Goal: Information Seeking & Learning: Find specific fact

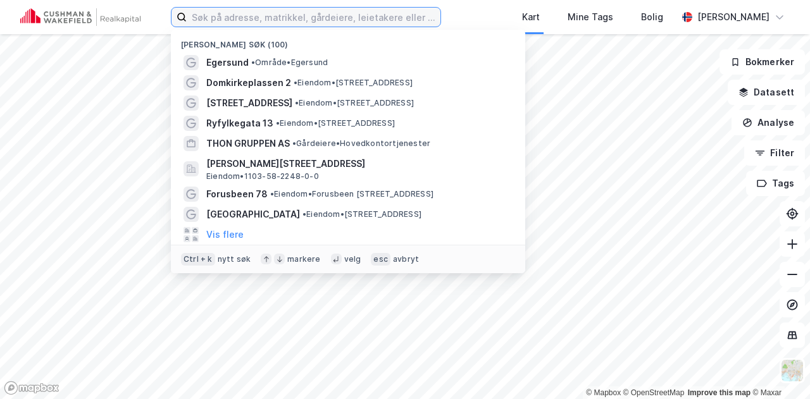
click at [371, 23] on input at bounding box center [314, 17] width 254 height 19
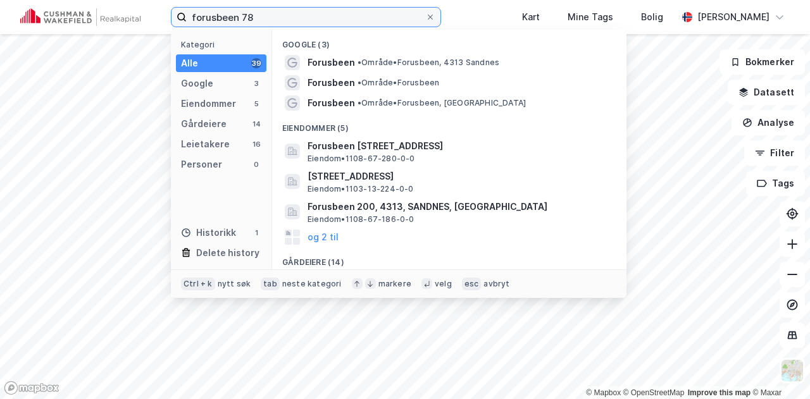
type input "forusbeen 78"
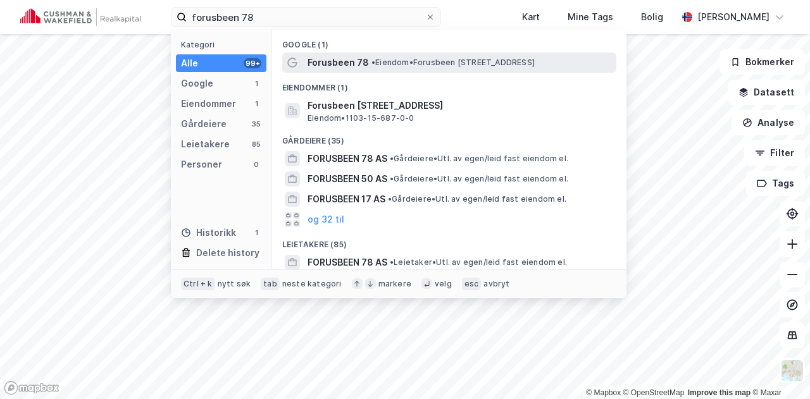
click at [332, 58] on span "Forusbeen 78" at bounding box center [337, 62] width 61 height 15
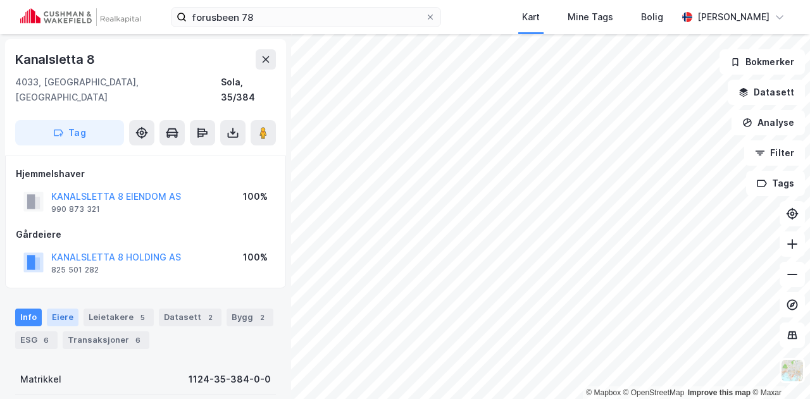
click at [61, 309] on div "Eiere" at bounding box center [63, 318] width 32 height 18
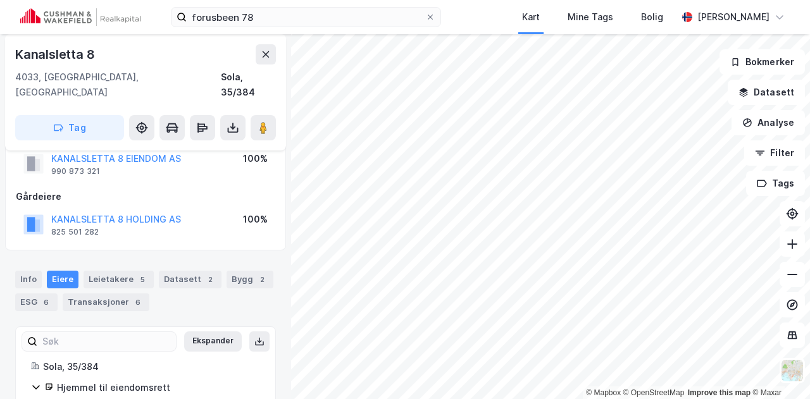
scroll to position [92, 0]
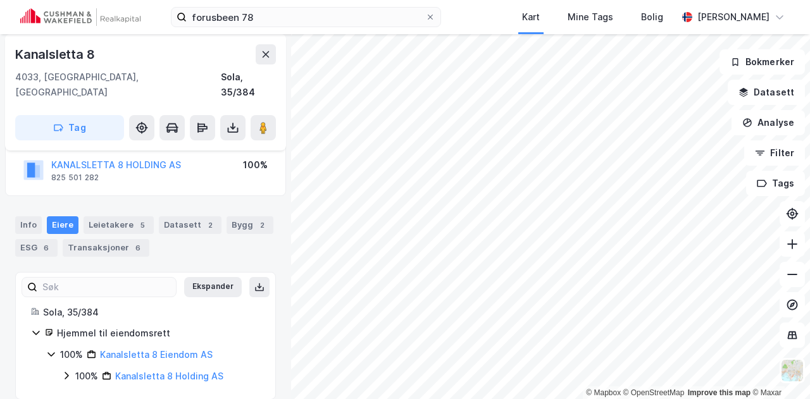
click at [66, 371] on icon at bounding box center [66, 376] width 10 height 10
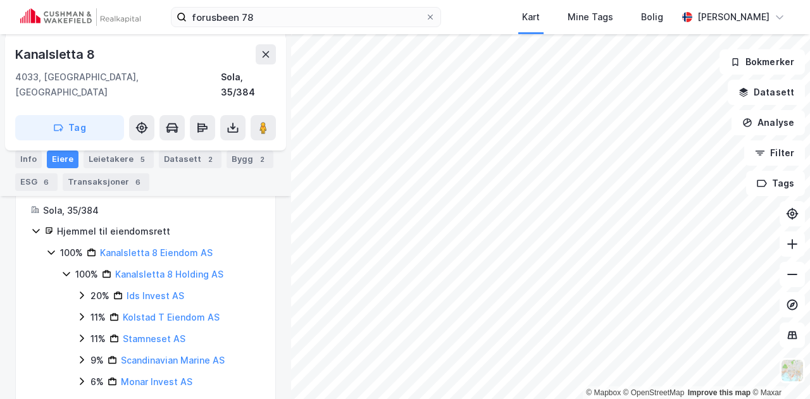
scroll to position [219, 0]
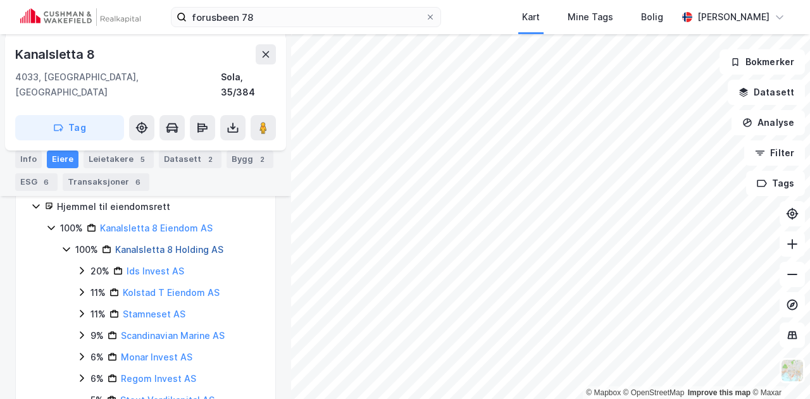
click at [125, 244] on link "Kanalsletta 8 Holding AS" at bounding box center [169, 249] width 108 height 11
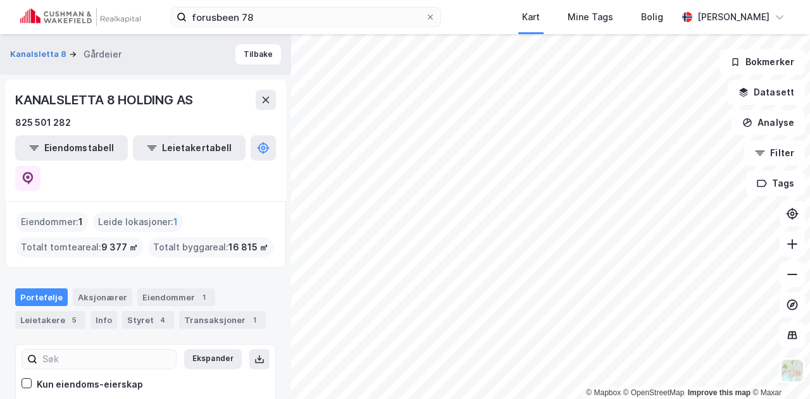
scroll to position [63, 0]
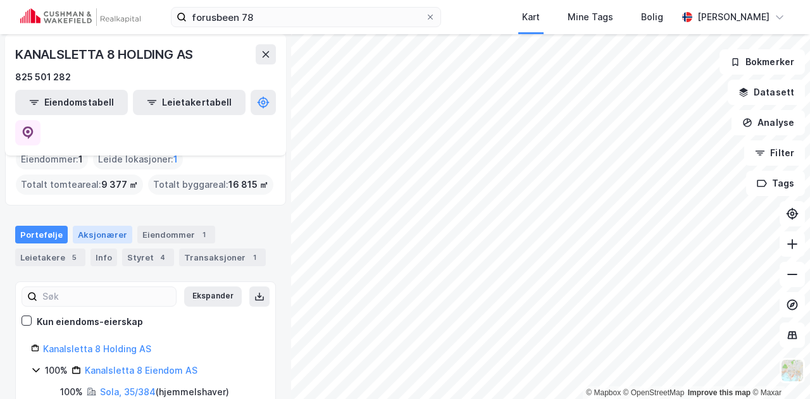
click at [97, 226] on div "Aksjonærer" at bounding box center [102, 235] width 59 height 18
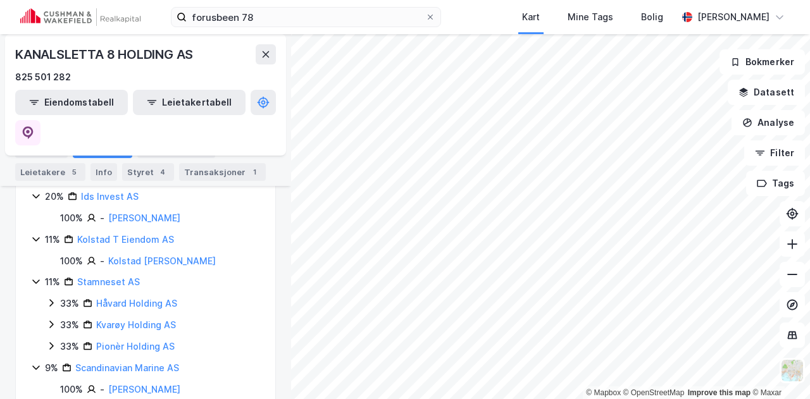
scroll to position [189, 0]
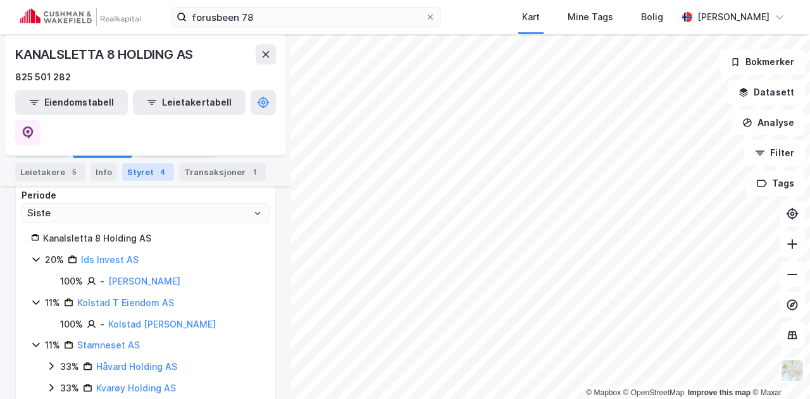
click at [135, 175] on div "Styret 4" at bounding box center [148, 172] width 52 height 18
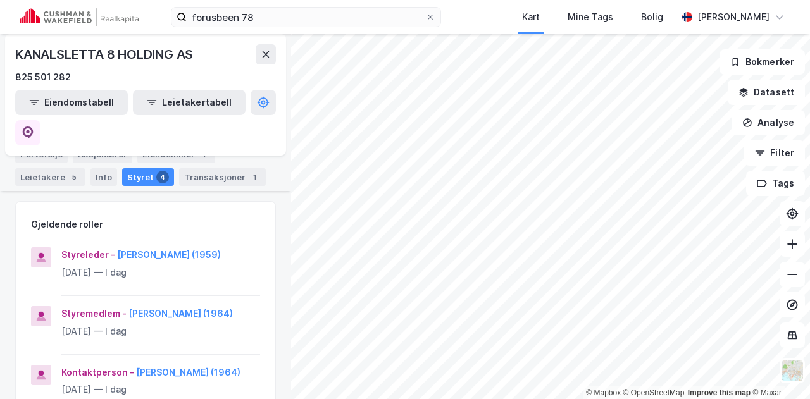
scroll to position [127, 0]
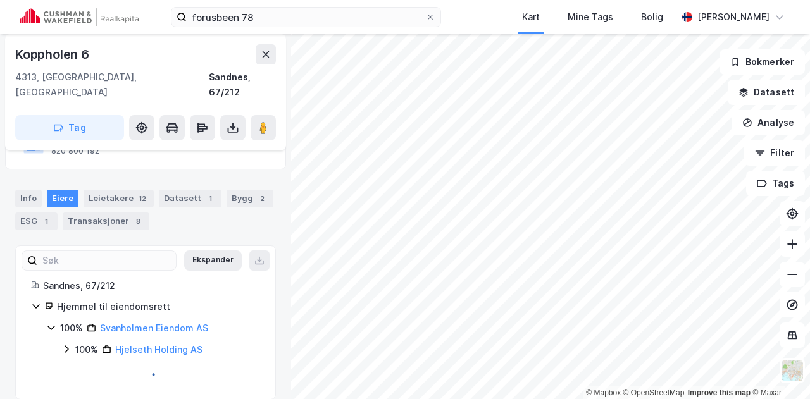
scroll to position [92, 0]
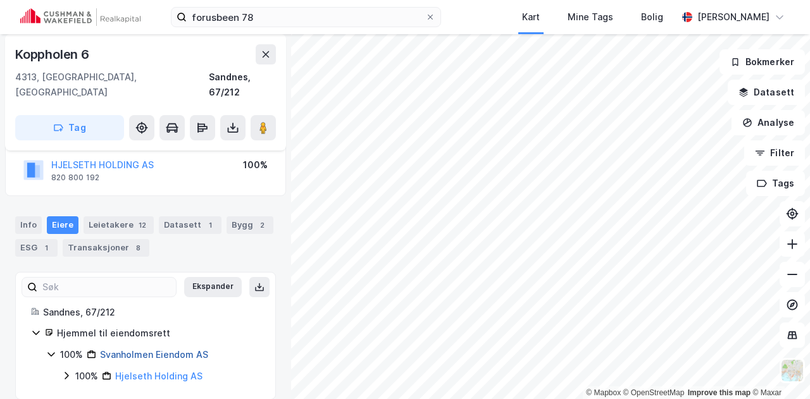
click at [140, 349] on link "Svanholmen Eiendom AS" at bounding box center [154, 354] width 108 height 11
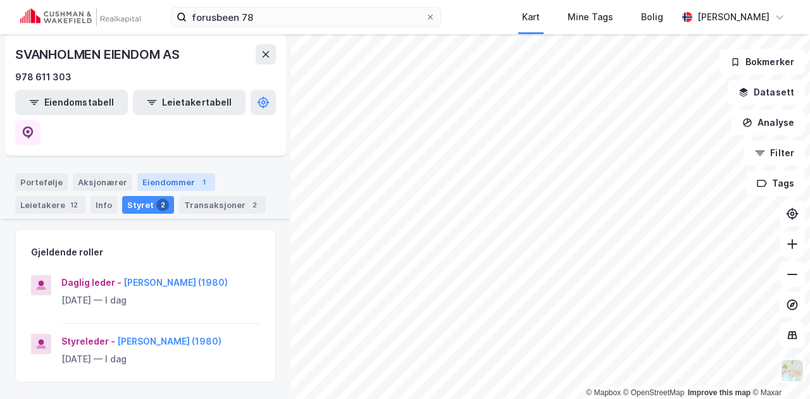
scroll to position [127, 0]
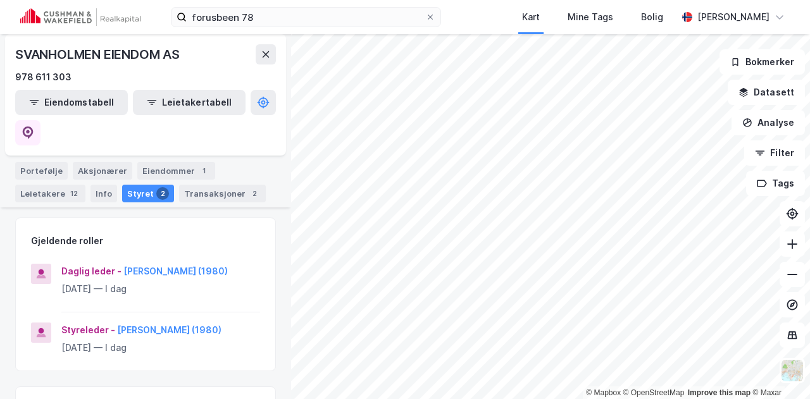
drag, startPoint x: 120, startPoint y: 240, endPoint x: 253, endPoint y: 233, distance: 133.0
click at [253, 264] on div "Daglig leder - [PERSON_NAME] (1980) [DATE] — I dag" at bounding box center [145, 288] width 259 height 49
copy button "[PERSON_NAME]"
click at [89, 162] on div "Aksjonærer" at bounding box center [102, 171] width 59 height 18
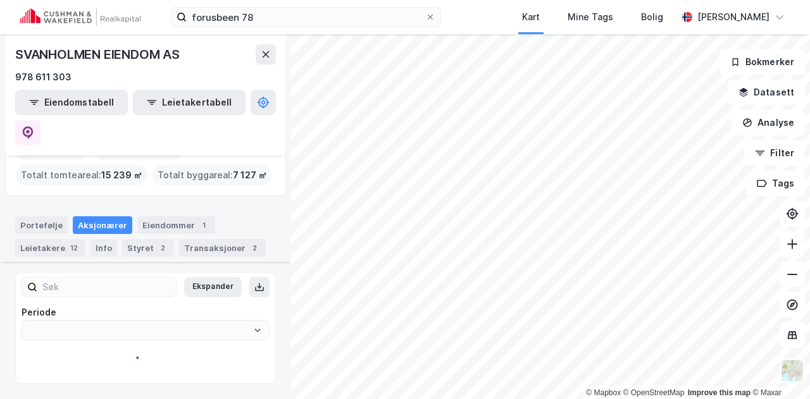
type input "Siste"
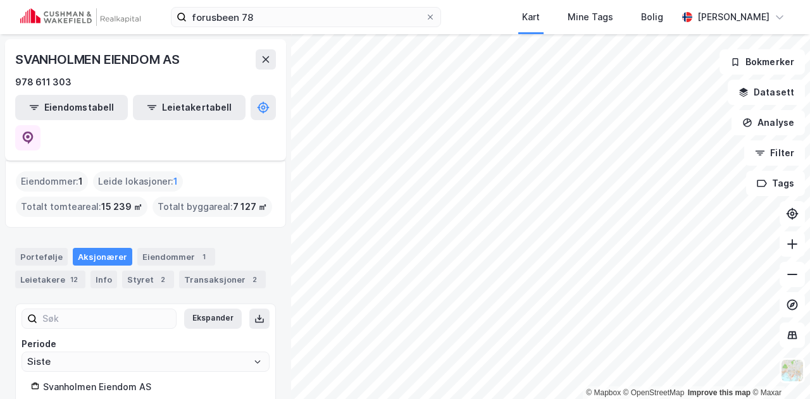
scroll to position [78, 0]
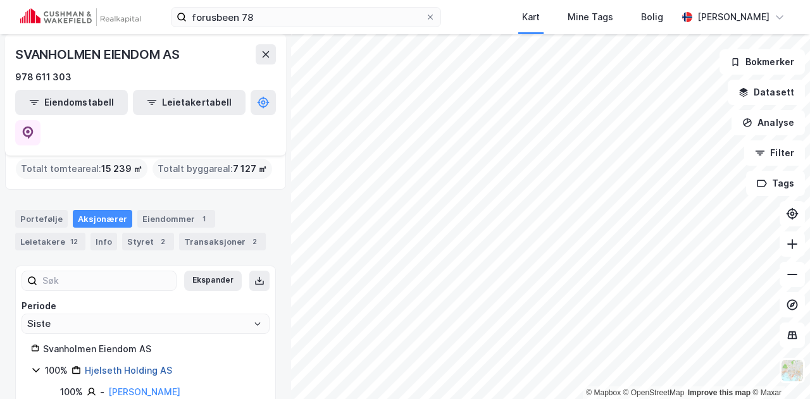
click at [107, 365] on link "Hjelseth Holding AS" at bounding box center [128, 370] width 87 height 11
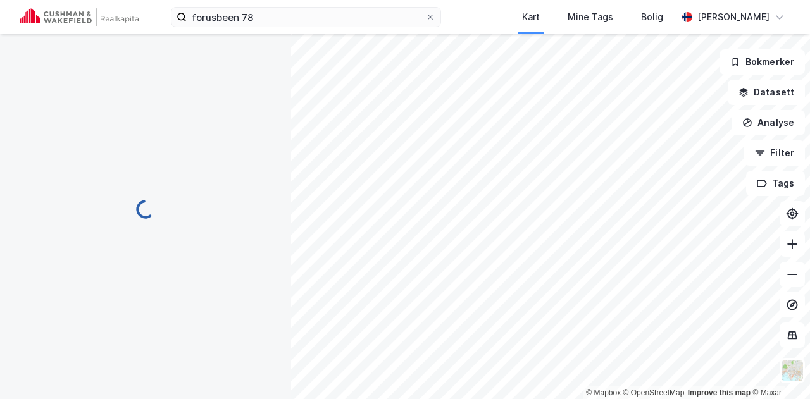
scroll to position [0, 0]
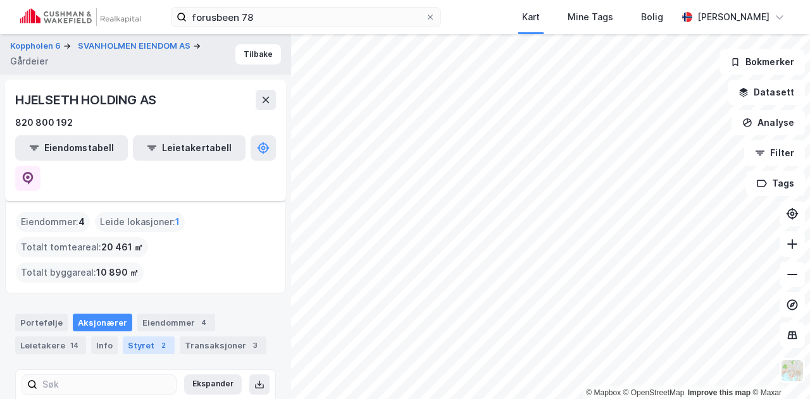
click at [146, 337] on div "Styret 2" at bounding box center [149, 346] width 52 height 18
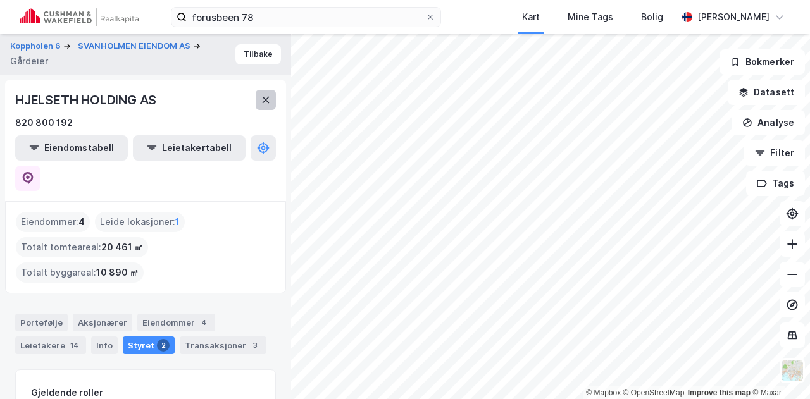
click at [271, 104] on button at bounding box center [266, 100] width 20 height 20
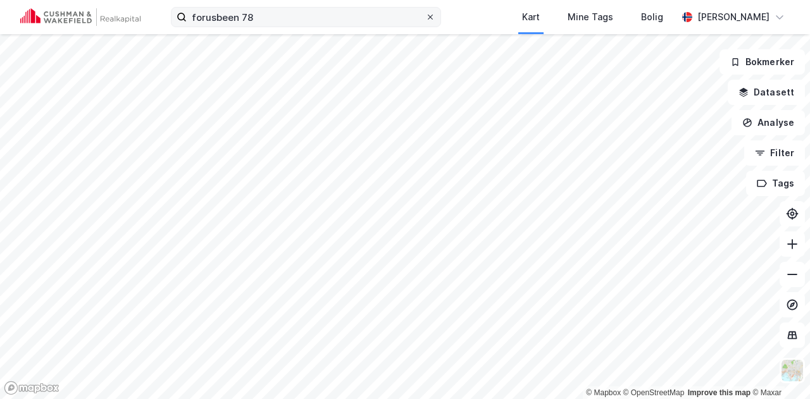
click at [426, 16] on span at bounding box center [430, 17] width 10 height 10
click at [425, 16] on input "forusbeen 78" at bounding box center [306, 17] width 239 height 19
click at [468, 22] on div "Kart Mine Tags Bolig [PERSON_NAME]" at bounding box center [405, 17] width 810 height 34
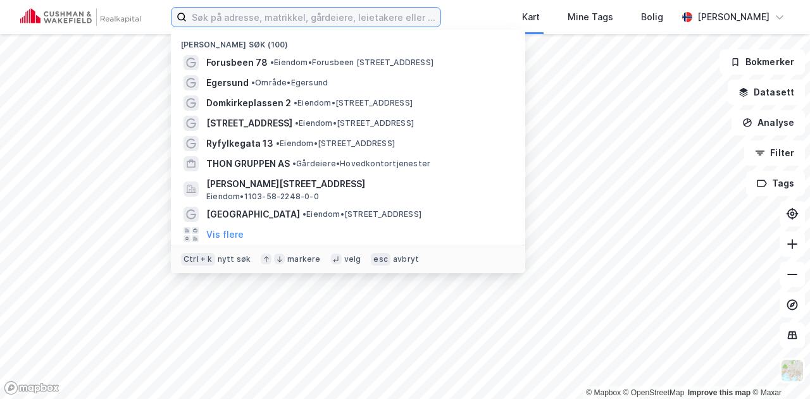
click at [293, 20] on input at bounding box center [314, 17] width 254 height 19
type input "stomas"
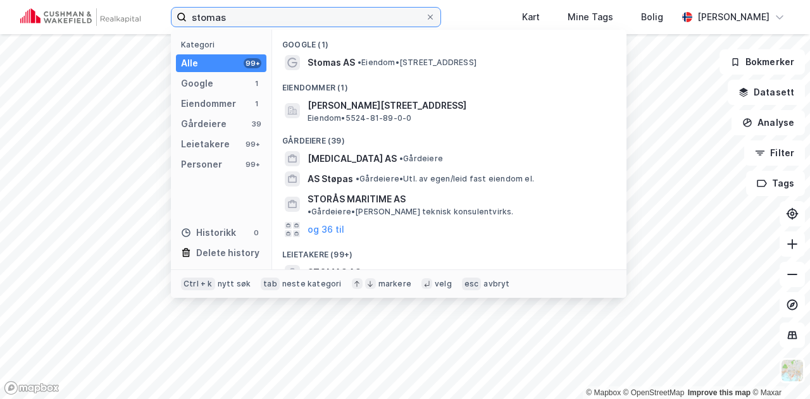
click at [277, 13] on input "stomas" at bounding box center [306, 17] width 239 height 19
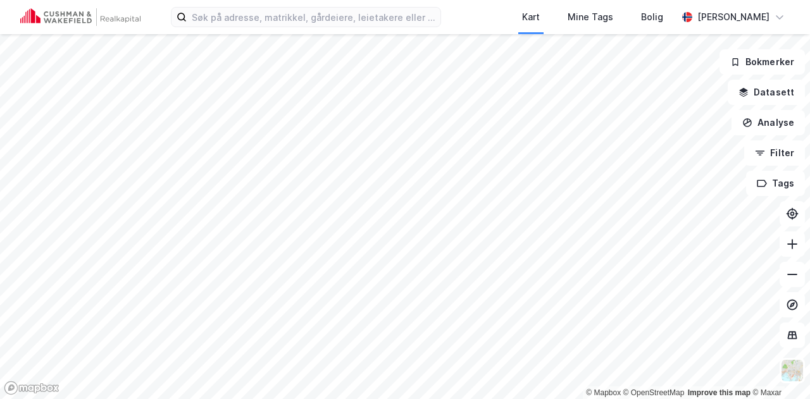
click at [449, 21] on div "Kart Mine Tags Bolig [PERSON_NAME]" at bounding box center [405, 17] width 810 height 34
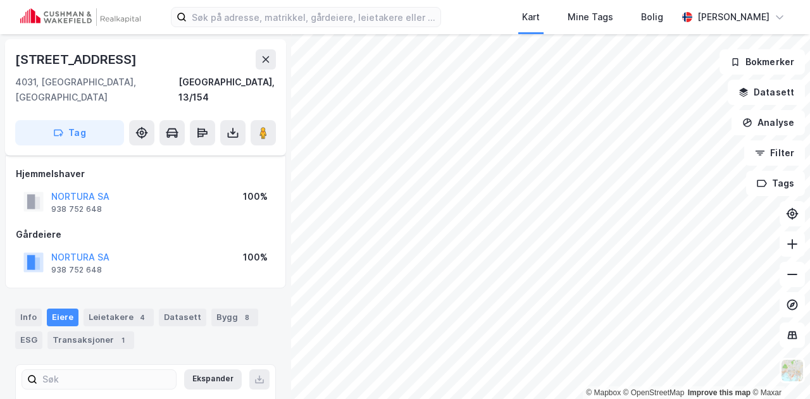
scroll to position [71, 0]
